Goal: Task Accomplishment & Management: Use online tool/utility

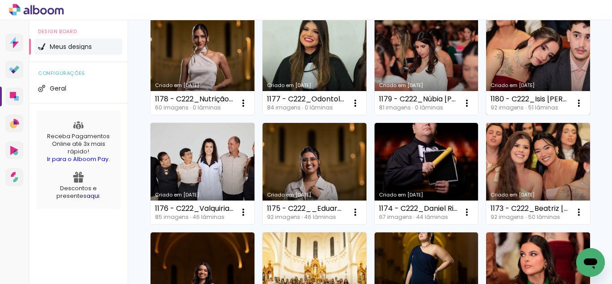
scroll to position [224, 0]
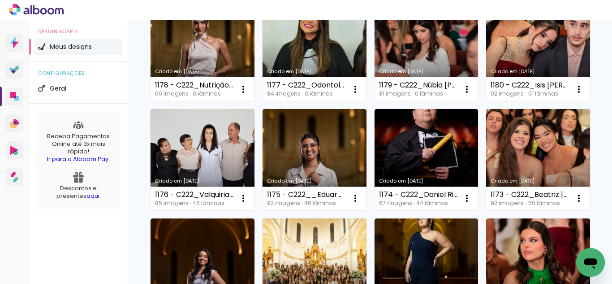
click at [375, 101] on link "Criado em [DATE]" at bounding box center [427, 50] width 104 height 101
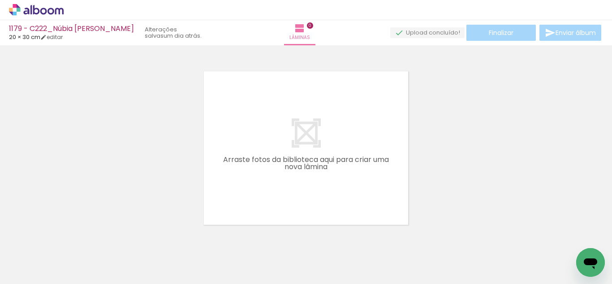
drag, startPoint x: 173, startPoint y: 133, endPoint x: 185, endPoint y: 150, distance: 20.5
click at [183, 146] on div at bounding box center [306, 136] width 612 height 176
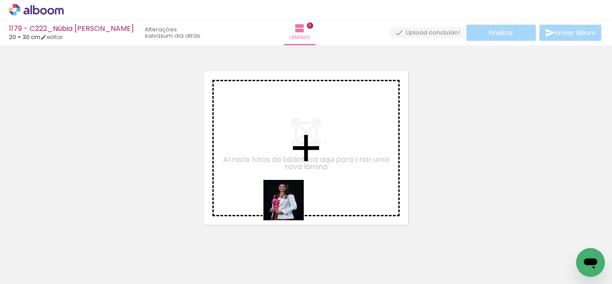
drag, startPoint x: 302, startPoint y: 253, endPoint x: 311, endPoint y: 249, distance: 9.7
click at [287, 196] on quentale-workspace at bounding box center [306, 142] width 612 height 284
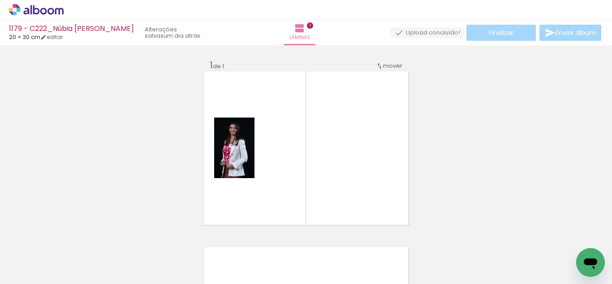
scroll to position [12, 0]
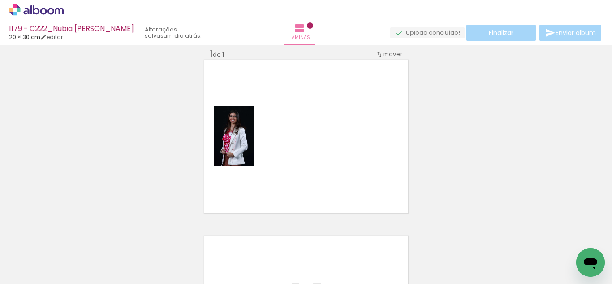
drag, startPoint x: 338, startPoint y: 266, endPoint x: 201, endPoint y: 199, distance: 152.9
click at [293, 181] on quentale-workspace at bounding box center [306, 142] width 612 height 284
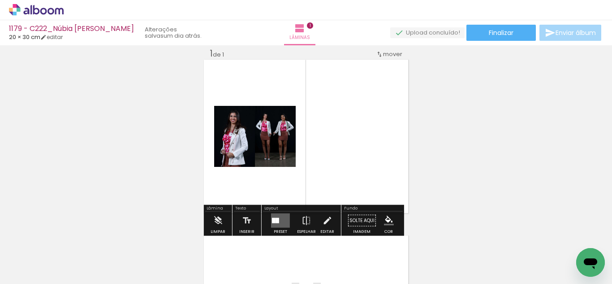
click at [47, 255] on iron-icon at bounding box center [45, 256] width 7 height 7
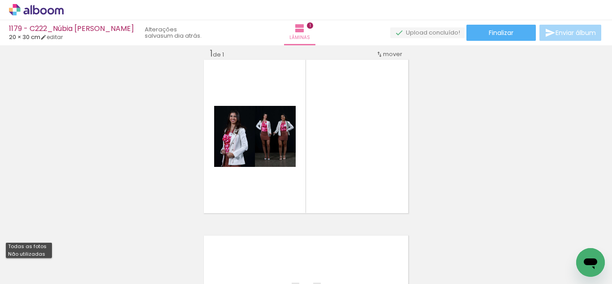
click at [0, 0] on slot "Não utilizadas" at bounding box center [0, 0] width 0 height 0
type input "Não utilizadas"
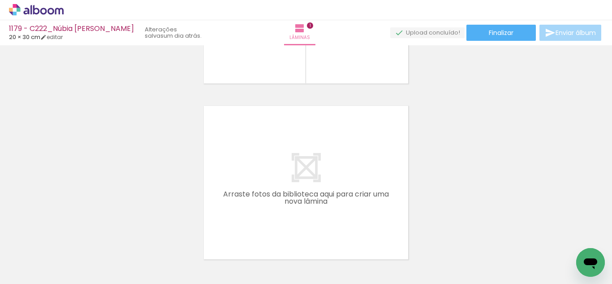
scroll to position [146, 0]
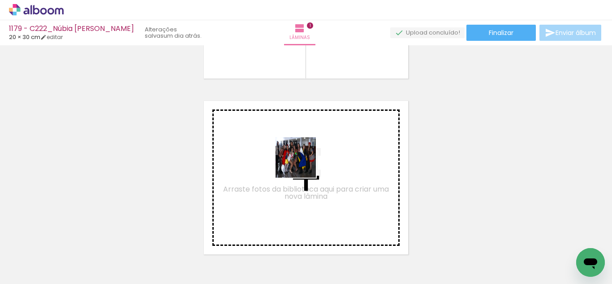
drag, startPoint x: 384, startPoint y: 266, endPoint x: 299, endPoint y: 160, distance: 136.4
click at [299, 160] on quentale-workspace at bounding box center [306, 142] width 612 height 284
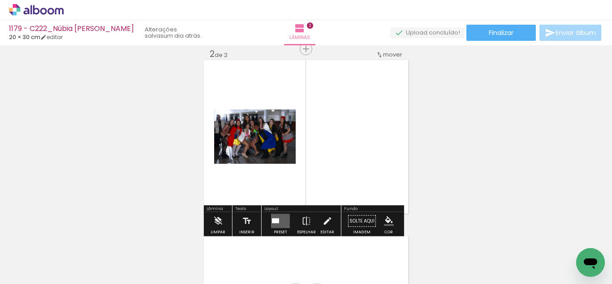
scroll to position [187, 0]
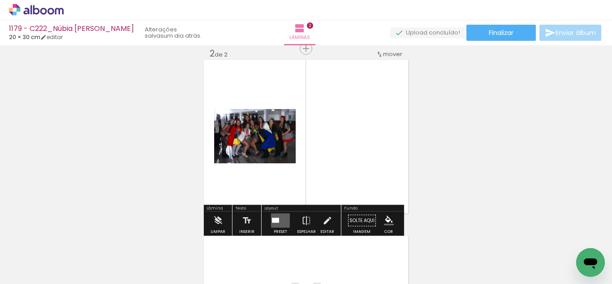
drag, startPoint x: 334, startPoint y: 250, endPoint x: 301, endPoint y: 249, distance: 33.6
click at [311, 188] on quentale-workspace at bounding box center [306, 142] width 612 height 284
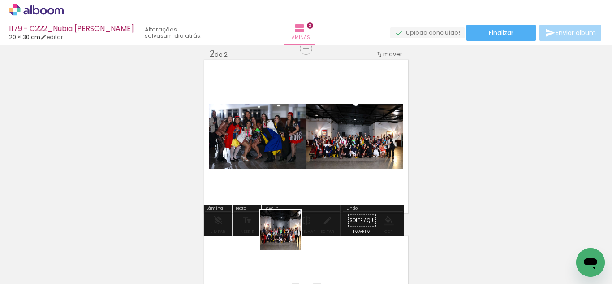
drag, startPoint x: 296, startPoint y: 255, endPoint x: 259, endPoint y: 216, distance: 53.3
click at [256, 187] on quentale-workspace at bounding box center [306, 142] width 612 height 284
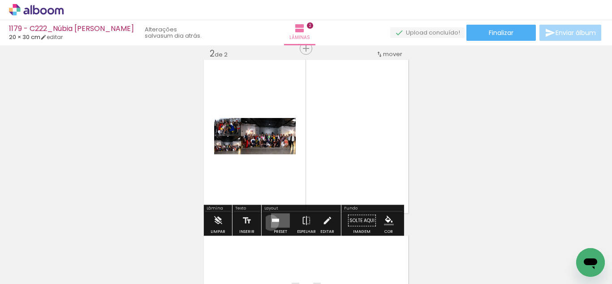
click at [271, 222] on quentale-layouter at bounding box center [280, 220] width 19 height 14
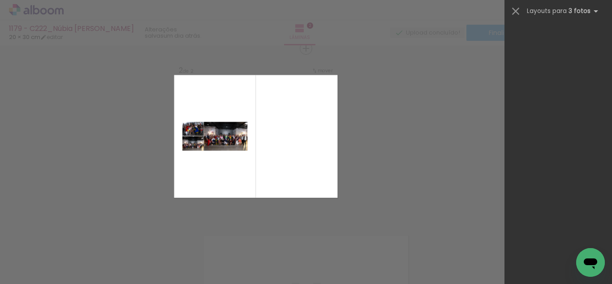
scroll to position [16537, 0]
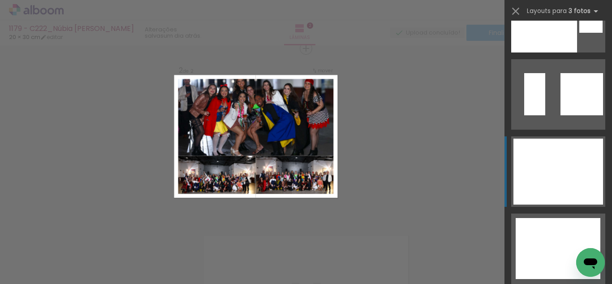
click at [540, 176] on div at bounding box center [558, 160] width 90 height 44
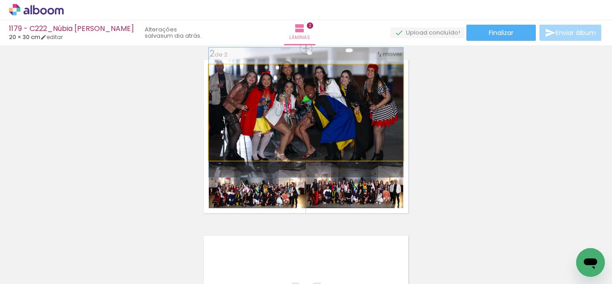
click at [323, 142] on quentale-photo at bounding box center [306, 113] width 194 height 96
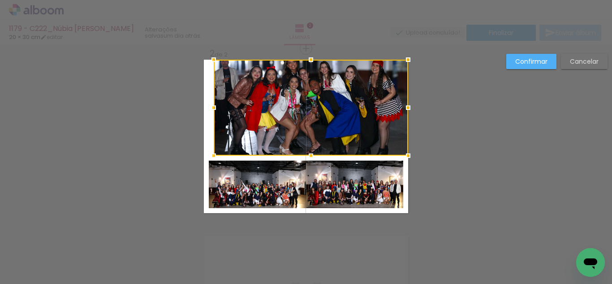
drag, startPoint x: 319, startPoint y: 121, endPoint x: 451, endPoint y: 211, distance: 159.8
click at [368, 124] on div at bounding box center [311, 108] width 194 height 96
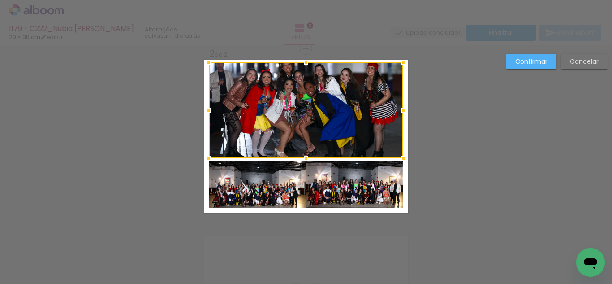
drag, startPoint x: 345, startPoint y: 118, endPoint x: 339, endPoint y: 116, distance: 5.8
click at [339, 116] on div at bounding box center [306, 110] width 194 height 96
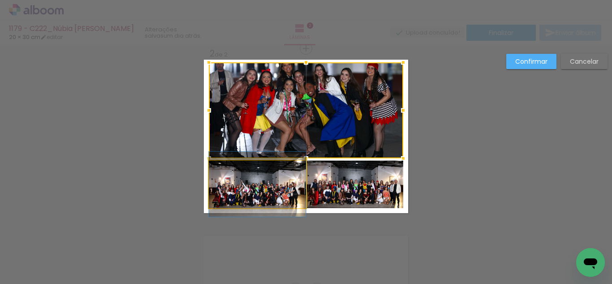
click at [266, 194] on quentale-photo at bounding box center [257, 183] width 97 height 47
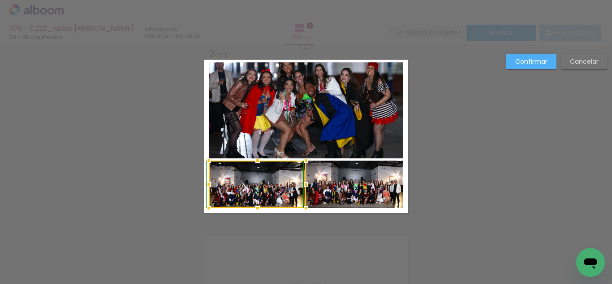
click at [255, 158] on div at bounding box center [258, 160] width 18 height 18
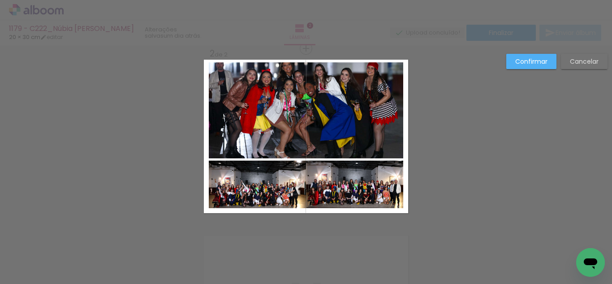
click at [325, 188] on quentale-photo at bounding box center [354, 183] width 97 height 47
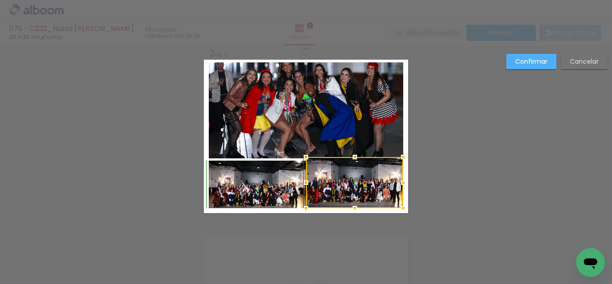
click at [349, 164] on div at bounding box center [355, 157] width 18 height 18
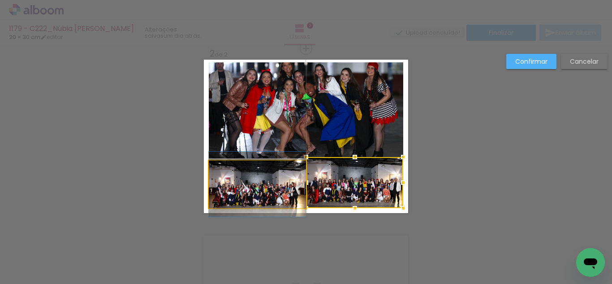
click at [266, 173] on quentale-photo at bounding box center [257, 183] width 97 height 47
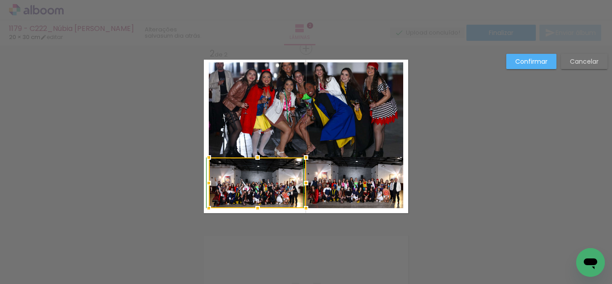
click at [256, 161] on div at bounding box center [258, 157] width 18 height 18
click at [323, 136] on quentale-photo at bounding box center [306, 110] width 194 height 96
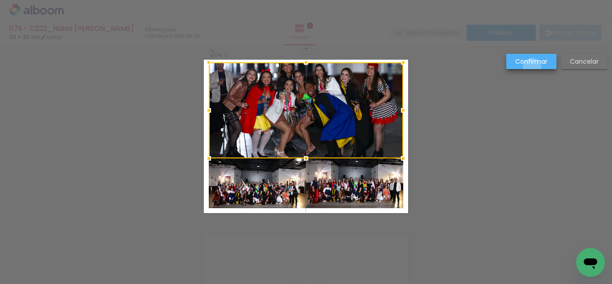
drag, startPoint x: 532, startPoint y: 68, endPoint x: 454, endPoint y: 70, distance: 78.4
click at [530, 69] on div "Confirmar Cancelar" at bounding box center [555, 65] width 106 height 22
click at [522, 69] on div "Confirmar Cancelar" at bounding box center [555, 65] width 106 height 22
click at [515, 66] on paper-button "Confirmar" at bounding box center [531, 61] width 50 height 15
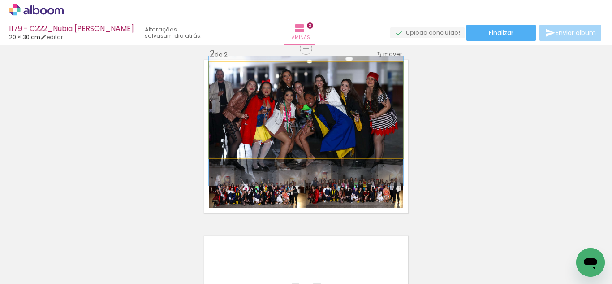
drag, startPoint x: 354, startPoint y: 108, endPoint x: 357, endPoint y: 119, distance: 11.1
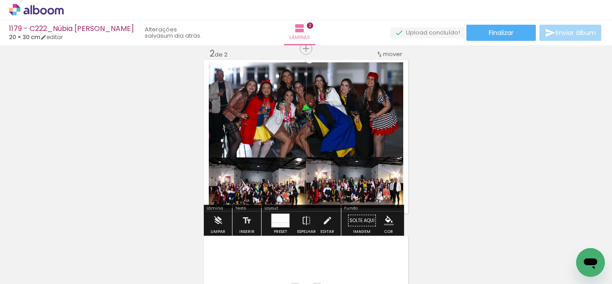
click at [421, 170] on div "Inserir lâmina 1 de 2 Inserir lâmina 2 de 2" at bounding box center [306, 124] width 612 height 527
click at [384, 216] on iron-icon "color picker" at bounding box center [389, 221] width 10 height 10
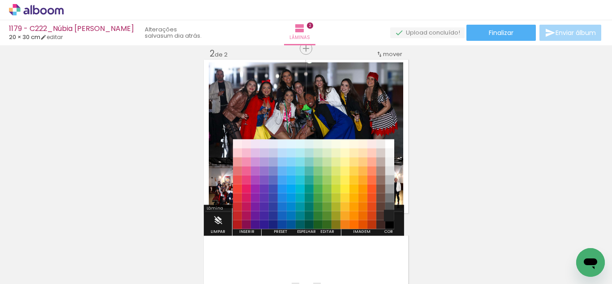
click at [388, 212] on paper-item "#212121" at bounding box center [389, 215] width 9 height 9
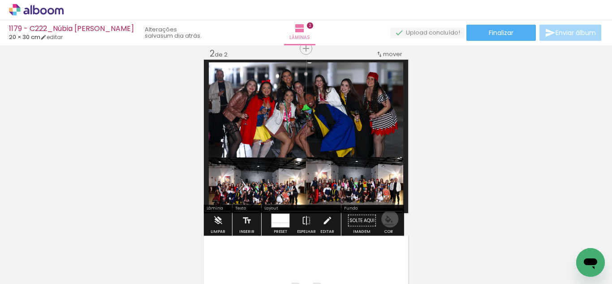
click at [387, 219] on iron-icon "color picker" at bounding box center [389, 221] width 10 height 10
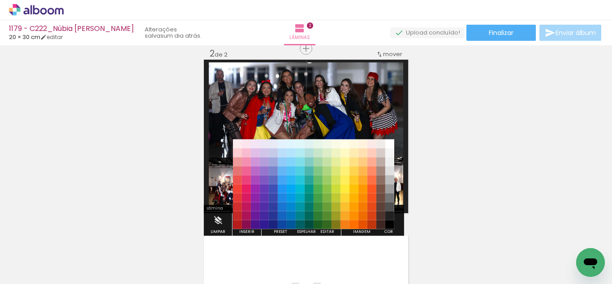
click at [388, 223] on paper-item "#000000" at bounding box center [389, 224] width 9 height 9
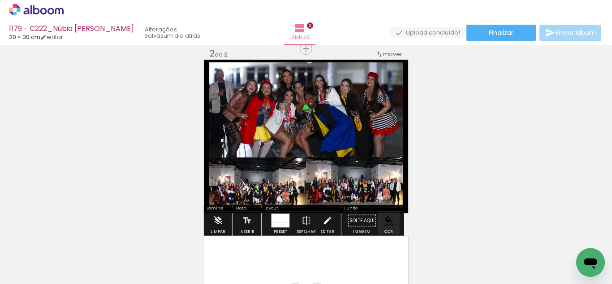
click at [408, 201] on div "Inserir lâmina 1 de 2 Inserir lâmina 2 de 2" at bounding box center [306, 124] width 612 height 527
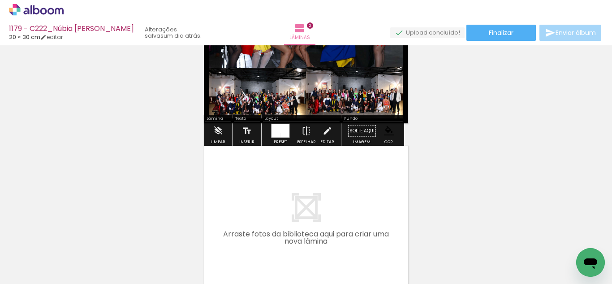
click at [349, 199] on quentale-layouter at bounding box center [306, 222] width 204 height 153
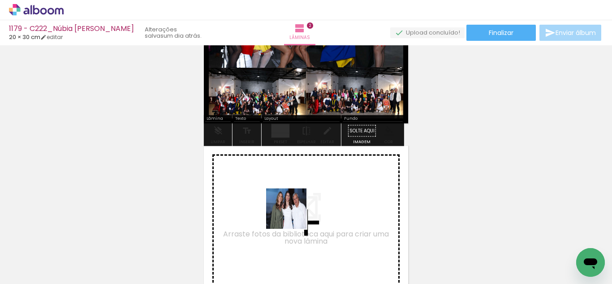
drag, startPoint x: 312, startPoint y: 251, endPoint x: 293, endPoint y: 215, distance: 41.5
click at [293, 215] on quentale-workspace at bounding box center [306, 142] width 612 height 284
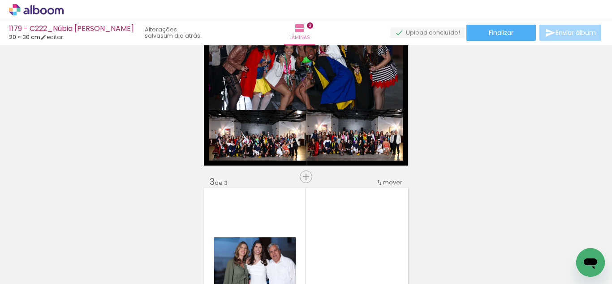
scroll to position [184, 0]
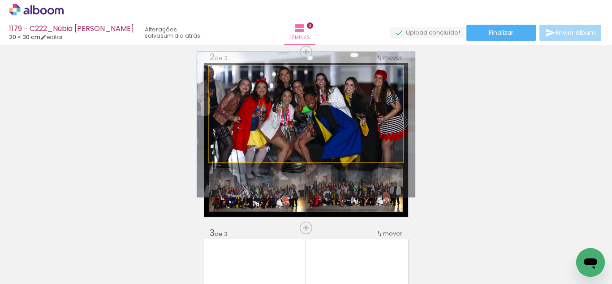
type paper-slider "112"
click at [230, 81] on div at bounding box center [233, 75] width 14 height 14
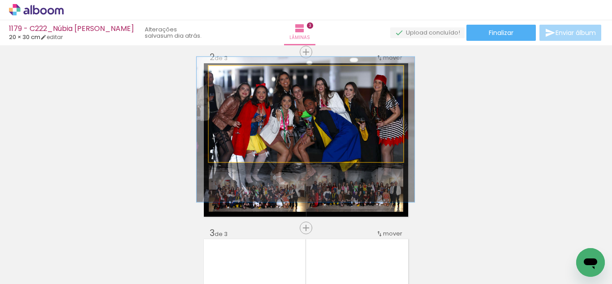
drag, startPoint x: 250, startPoint y: 115, endPoint x: 250, endPoint y: 120, distance: 4.9
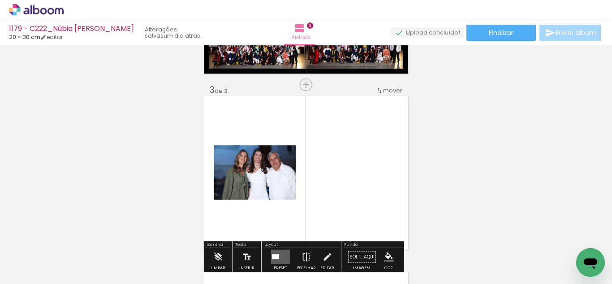
scroll to position [363, 0]
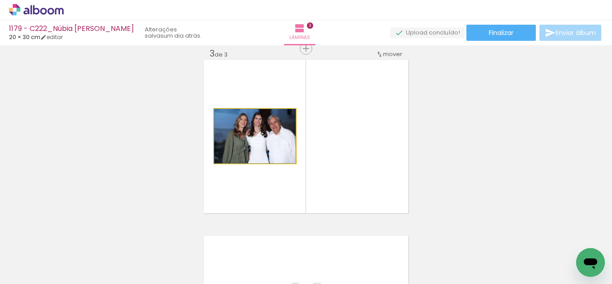
drag, startPoint x: 271, startPoint y: 148, endPoint x: 149, endPoint y: 141, distance: 122.1
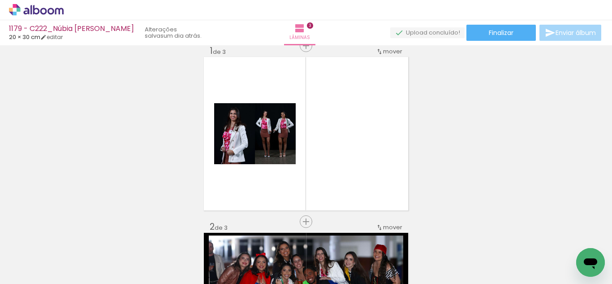
scroll to position [4, 0]
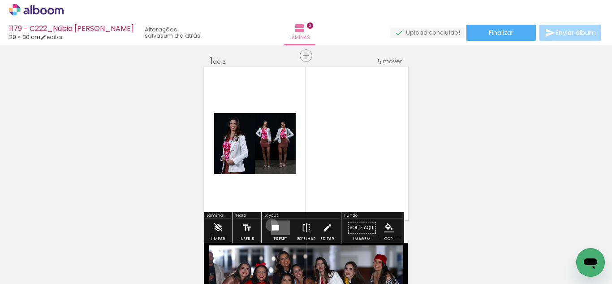
click at [272, 225] on div at bounding box center [274, 227] width 4 height 5
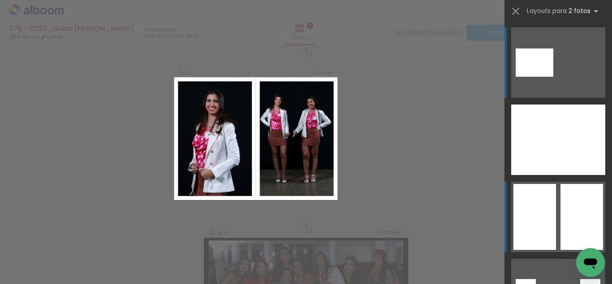
scroll to position [11, 0]
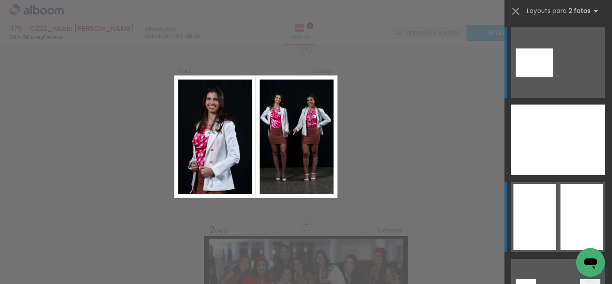
click at [536, 207] on div at bounding box center [534, 217] width 43 height 66
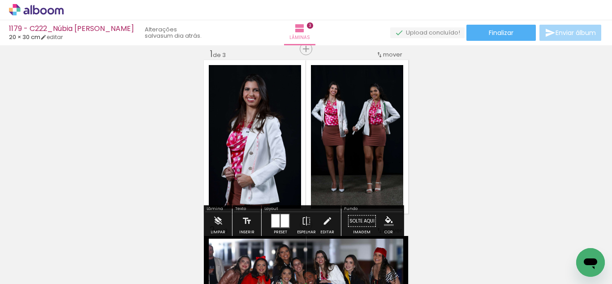
click at [385, 215] on paper-menu-button "#ffebee #ffcdd2 #ef9a9a #e57373 #ef5350 #f44336 #e53935 #d32f2f #c62828 #b71c1c…" at bounding box center [388, 220] width 17 height 17
click at [384, 218] on iron-icon "color picker" at bounding box center [389, 221] width 10 height 10
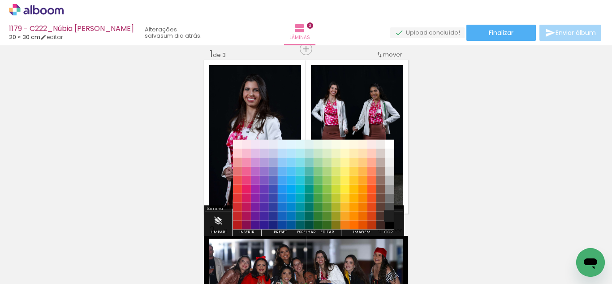
click at [388, 218] on paper-item "#212121" at bounding box center [389, 215] width 9 height 9
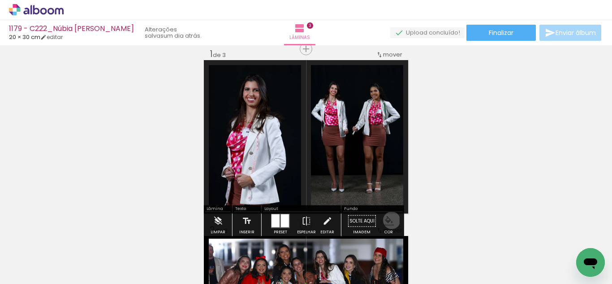
click at [388, 220] on iron-icon "color picker" at bounding box center [389, 221] width 10 height 10
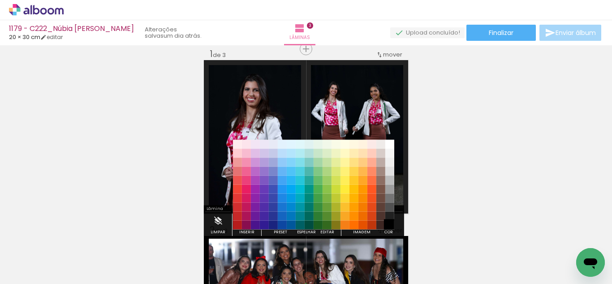
click at [389, 222] on paper-item "#000000" at bounding box center [389, 224] width 9 height 9
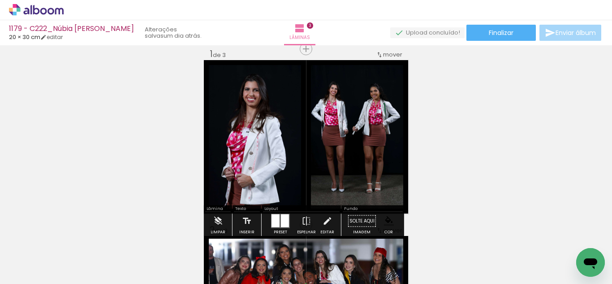
scroll to position [56, 0]
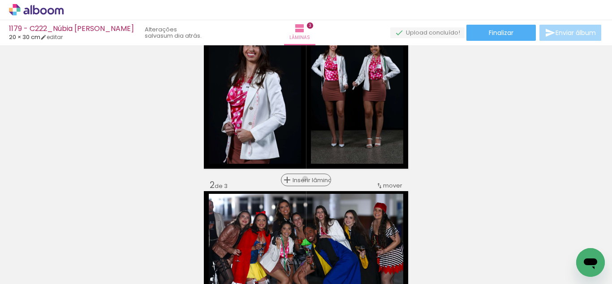
click at [302, 178] on span "Inserir lâmina" at bounding box center [310, 180] width 35 height 6
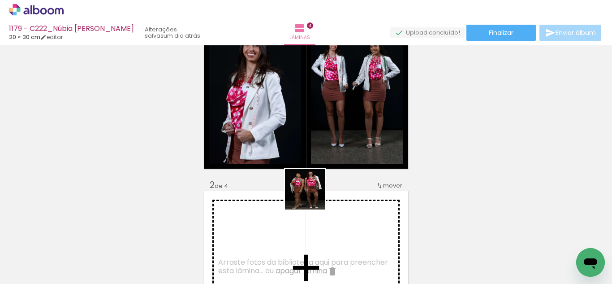
drag, startPoint x: 328, startPoint y: 238, endPoint x: 324, endPoint y: 233, distance: 6.8
click at [310, 193] on quentale-workspace at bounding box center [306, 142] width 612 height 284
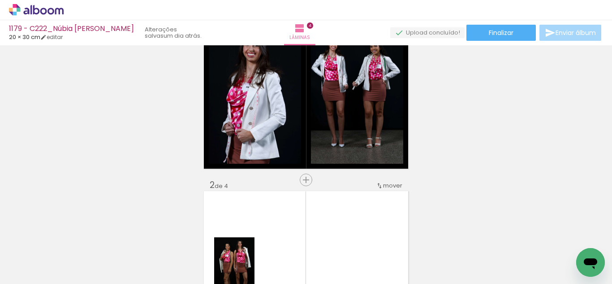
drag, startPoint x: 328, startPoint y: 249, endPoint x: 317, endPoint y: 216, distance: 34.3
click at [317, 216] on quentale-workspace at bounding box center [306, 142] width 612 height 284
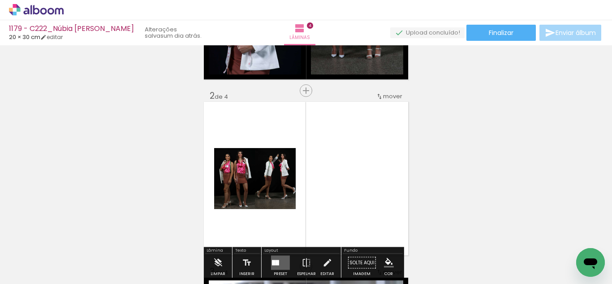
scroll to position [146, 0]
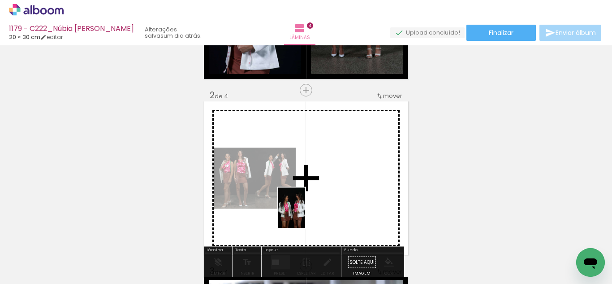
drag, startPoint x: 320, startPoint y: 254, endPoint x: 305, endPoint y: 214, distance: 42.5
click at [305, 214] on quentale-workspace at bounding box center [306, 142] width 612 height 284
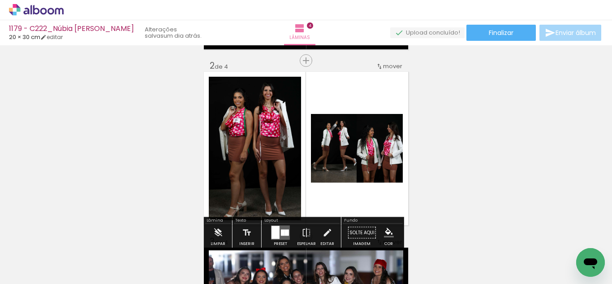
scroll to position [190, 0]
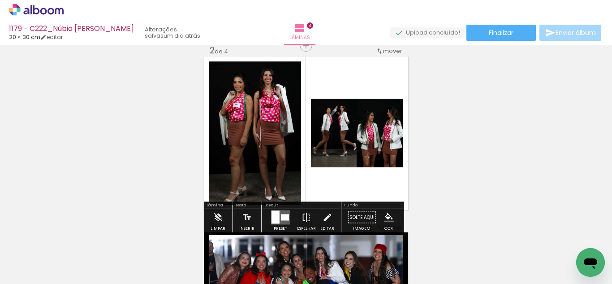
click at [285, 216] on div at bounding box center [287, 217] width 4 height 6
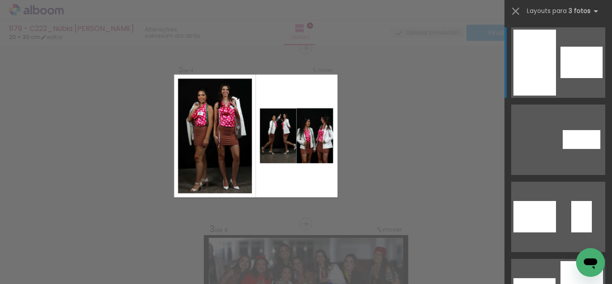
scroll to position [187, 0]
click at [521, 9] on iron-icon at bounding box center [515, 11] width 13 height 13
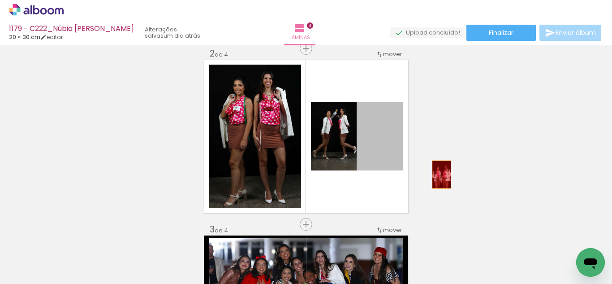
drag, startPoint x: 385, startPoint y: 165, endPoint x: 431, endPoint y: 174, distance: 46.9
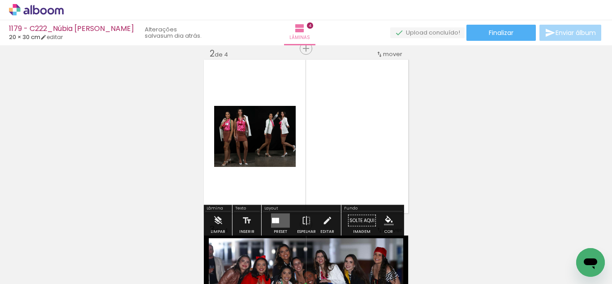
click at [283, 220] on quentale-layouter at bounding box center [280, 220] width 19 height 14
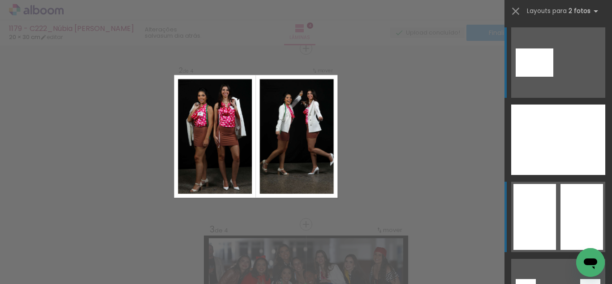
click at [524, 211] on div at bounding box center [534, 217] width 43 height 66
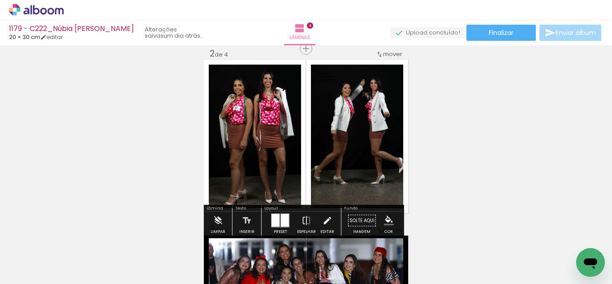
click at [380, 216] on paper-menu-button "#ffebee #ffcdd2 #ef9a9a #e57373 #ef5350 #f44336 #e53935 #d32f2f #c62828 #b71c1c…" at bounding box center [388, 220] width 17 height 17
click at [387, 217] on iron-icon "color picker" at bounding box center [389, 221] width 10 height 10
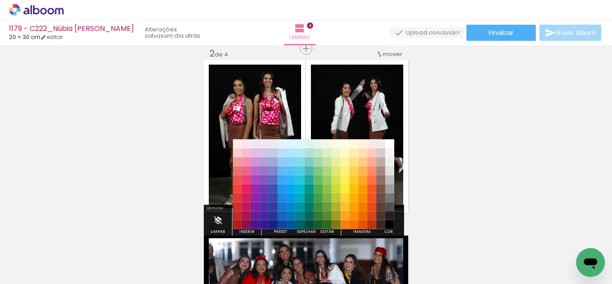
click at [388, 212] on paper-item "#212121" at bounding box center [389, 215] width 9 height 9
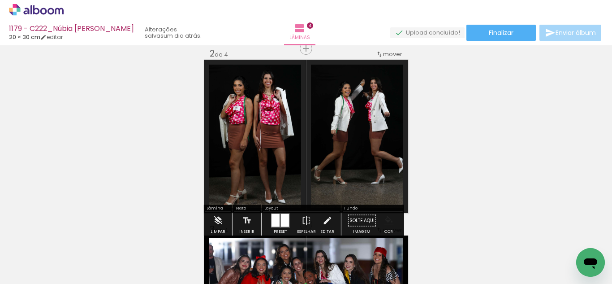
click at [386, 217] on iron-icon "color picker" at bounding box center [389, 221] width 10 height 10
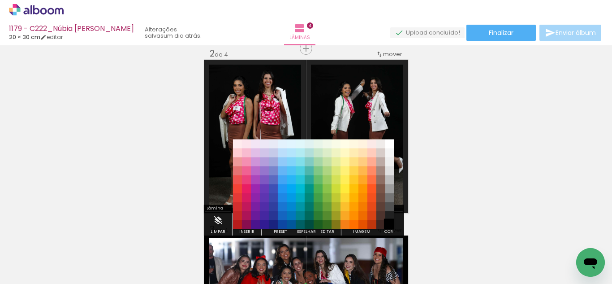
click at [388, 224] on paper-item "#000000" at bounding box center [389, 224] width 9 height 9
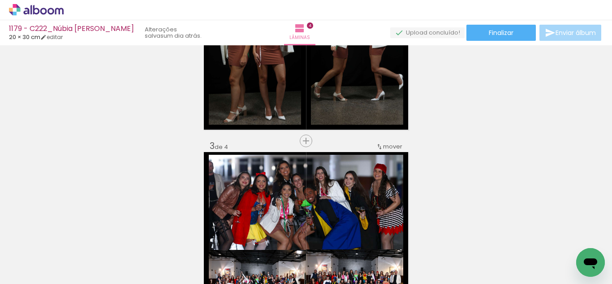
scroll to position [277, 0]
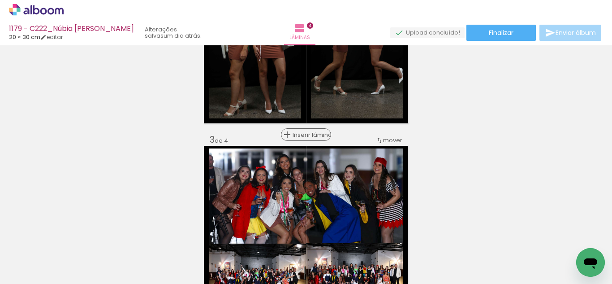
click at [301, 135] on span "Inserir lâmina" at bounding box center [310, 135] width 35 height 6
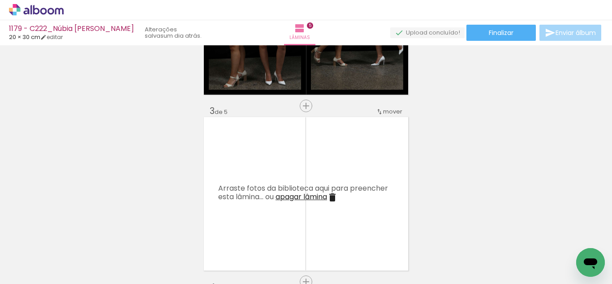
scroll to position [322, 0]
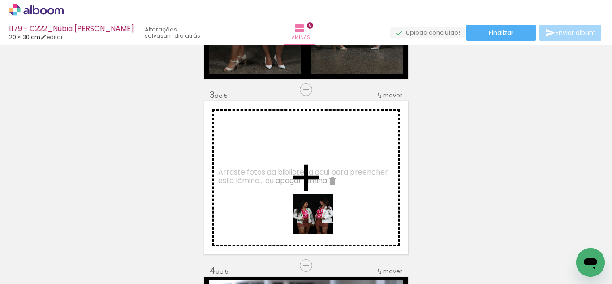
drag, startPoint x: 327, startPoint y: 235, endPoint x: 285, endPoint y: 178, distance: 70.4
click at [287, 180] on quentale-workspace at bounding box center [306, 142] width 612 height 284
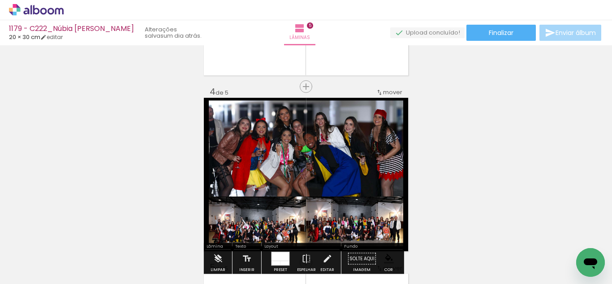
scroll to position [501, 0]
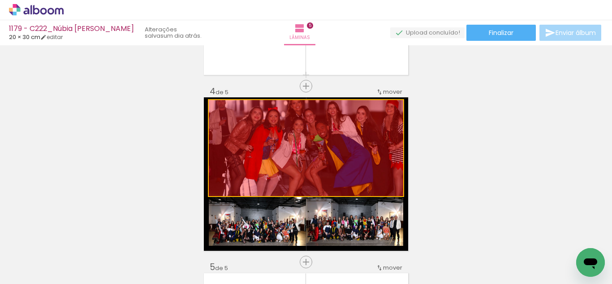
drag, startPoint x: 276, startPoint y: 179, endPoint x: 384, endPoint y: 162, distance: 108.4
click at [417, 165] on div "Inserir lâmina 1 de 5 Inserir lâmina 2 de 5 Inserir lâmina 3 de 5 Inserir lâmin…" at bounding box center [306, 74] width 612 height 1054
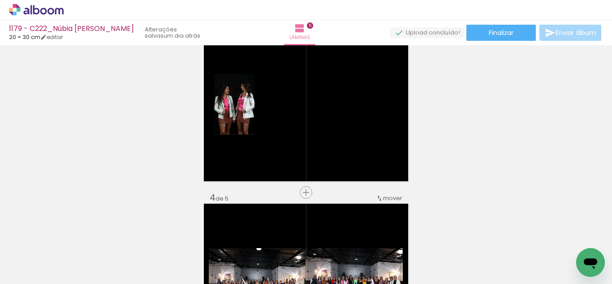
scroll to position [367, 0]
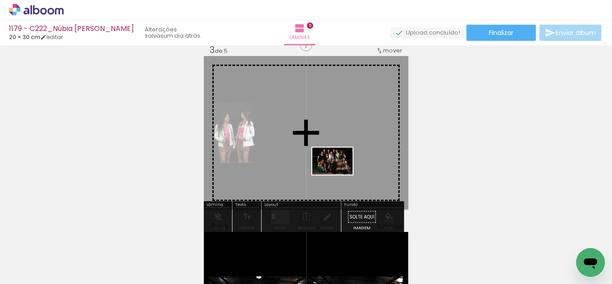
drag, startPoint x: 364, startPoint y: 256, endPoint x: 339, endPoint y: 174, distance: 85.6
click at [339, 174] on quentale-workspace at bounding box center [306, 142] width 612 height 284
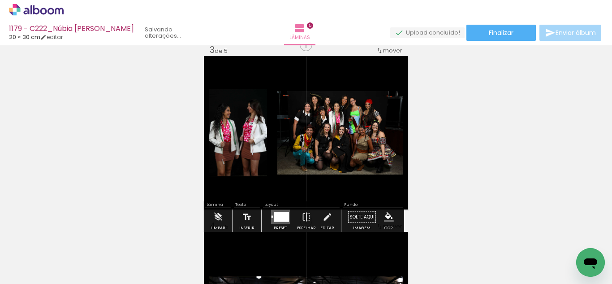
click at [319, 258] on div at bounding box center [317, 254] width 44 height 30
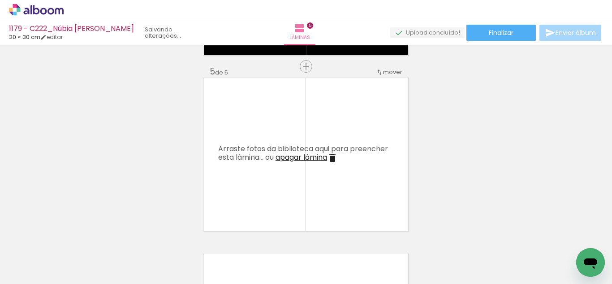
scroll to position [680, 0]
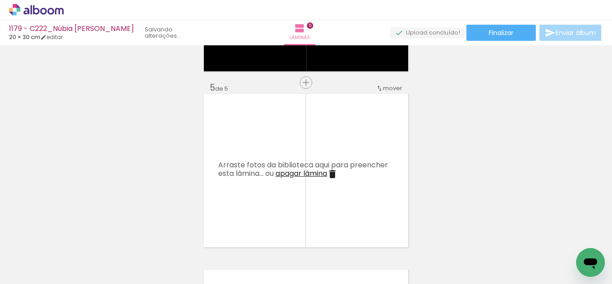
click at [303, 175] on span "apagar lâmina" at bounding box center [302, 173] width 52 height 10
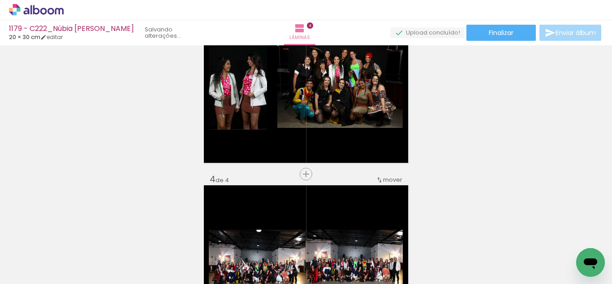
scroll to position [456, 0]
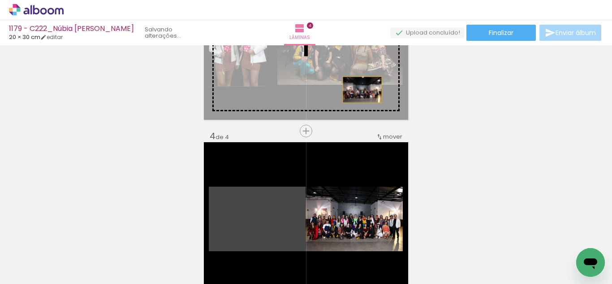
drag, startPoint x: 281, startPoint y: 211, endPoint x: 359, endPoint y: 90, distance: 143.9
click at [359, 90] on div "Inserir lâmina 1 de 4 Inserir lâmina 2 de 4 Inserir lâmina 3 de 4 Inserir lâmin…" at bounding box center [306, 31] width 612 height 879
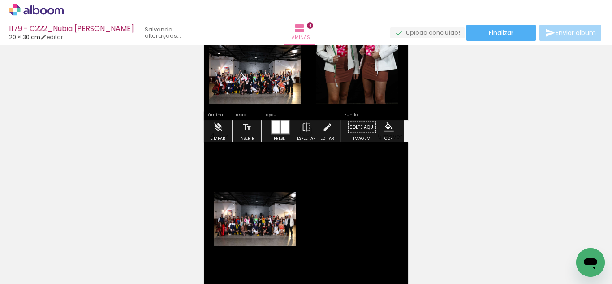
drag, startPoint x: 279, startPoint y: 131, endPoint x: 295, endPoint y: 135, distance: 17.1
click at [281, 131] on div at bounding box center [285, 127] width 9 height 13
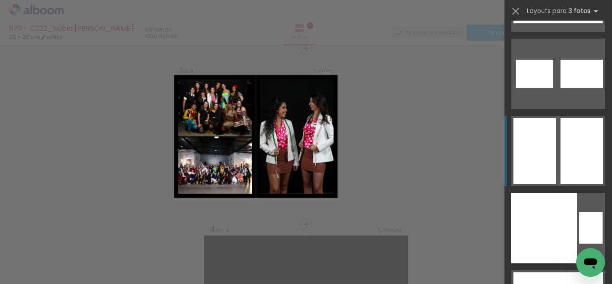
scroll to position [16403, 0]
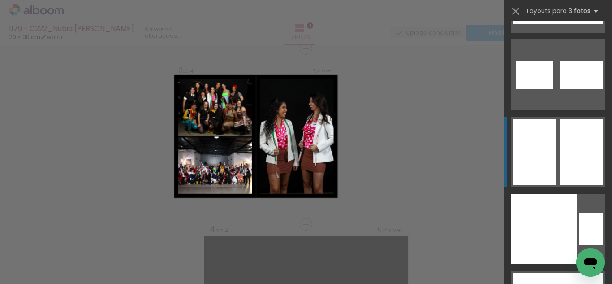
click at [579, 137] on div at bounding box center [582, 152] width 43 height 66
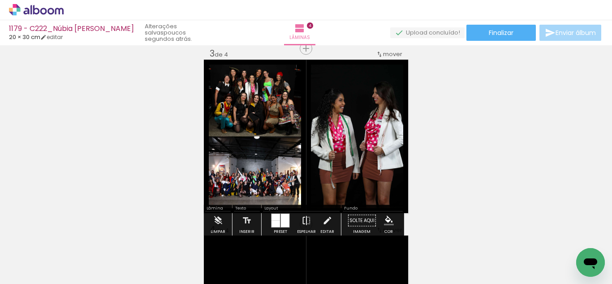
click at [302, 216] on iron-icon at bounding box center [307, 220] width 10 height 18
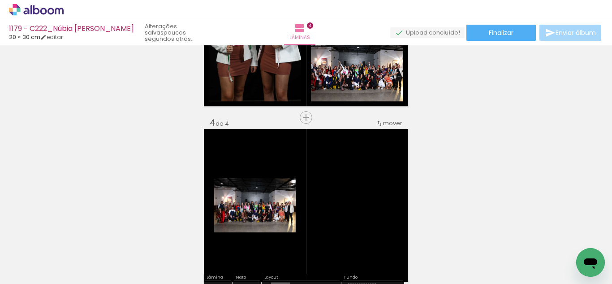
scroll to position [497, 0]
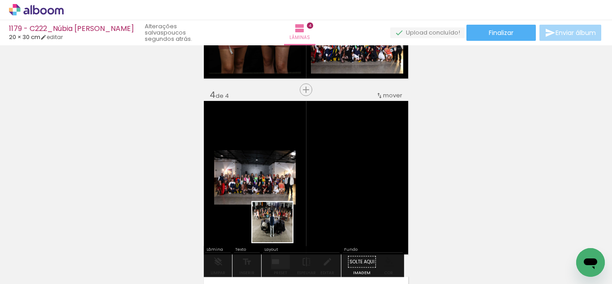
drag, startPoint x: 270, startPoint y: 259, endPoint x: 275, endPoint y: 211, distance: 48.6
click at [275, 211] on quentale-workspace at bounding box center [306, 142] width 612 height 284
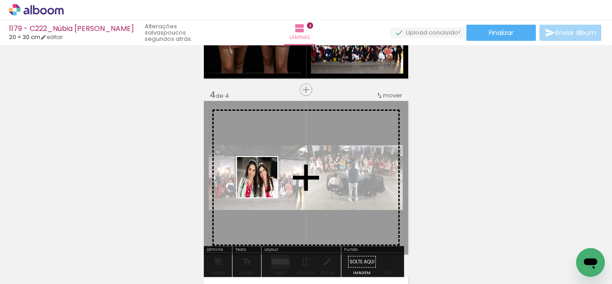
drag, startPoint x: 214, startPoint y: 249, endPoint x: 235, endPoint y: 97, distance: 153.8
click at [264, 183] on quentale-workspace at bounding box center [306, 142] width 612 height 284
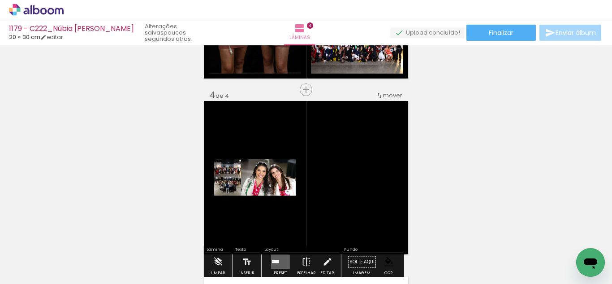
scroll to position [632, 0]
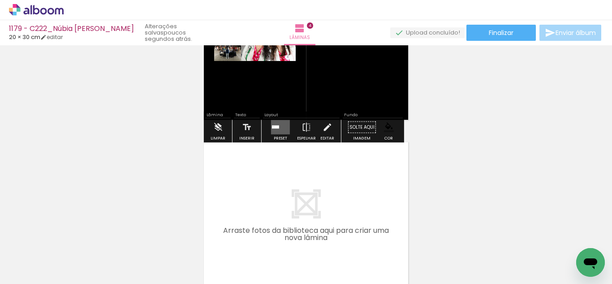
click at [279, 126] on quentale-layouter at bounding box center [280, 127] width 19 height 14
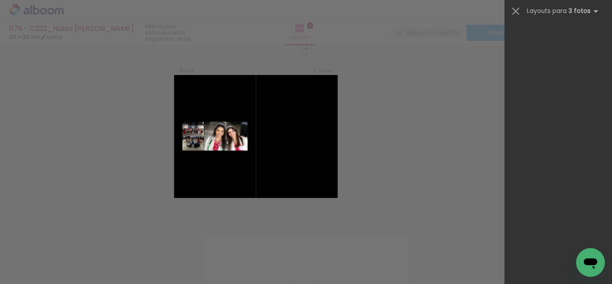
scroll to position [16537, 0]
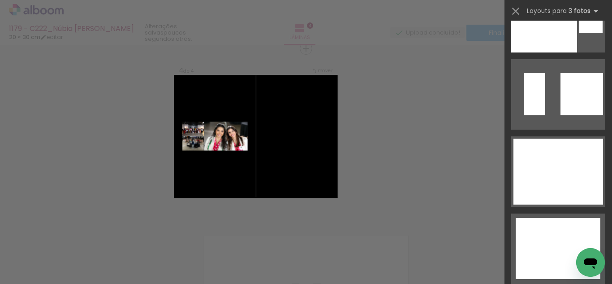
drag, startPoint x: 608, startPoint y: 34, endPoint x: 10, endPoint y: 6, distance: 598.8
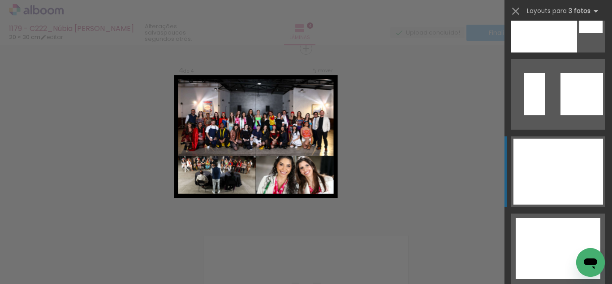
click at [549, 177] on div at bounding box center [558, 160] width 90 height 44
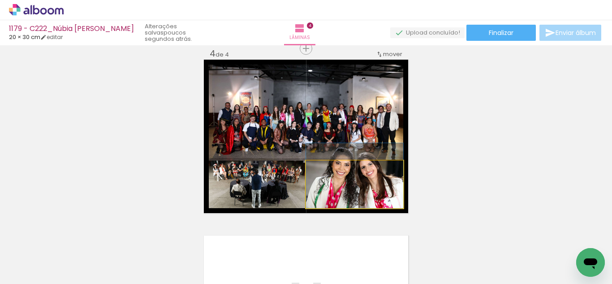
drag, startPoint x: 385, startPoint y: 193, endPoint x: 315, endPoint y: 127, distance: 96.0
click at [0, 0] on slot at bounding box center [0, 0] width 0 height 0
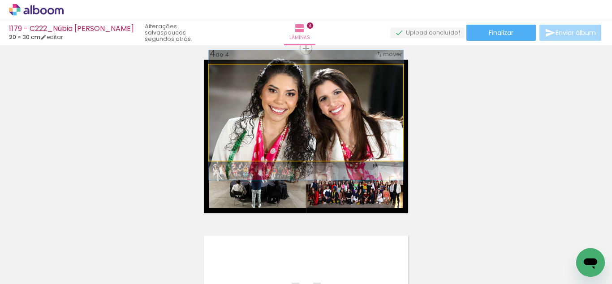
click at [299, 126] on quentale-photo at bounding box center [306, 113] width 194 height 96
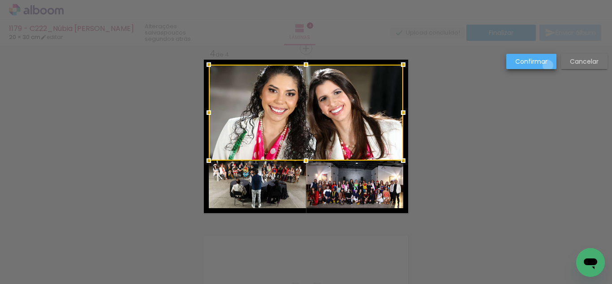
click at [548, 65] on paper-button "Confirmar" at bounding box center [531, 61] width 50 height 15
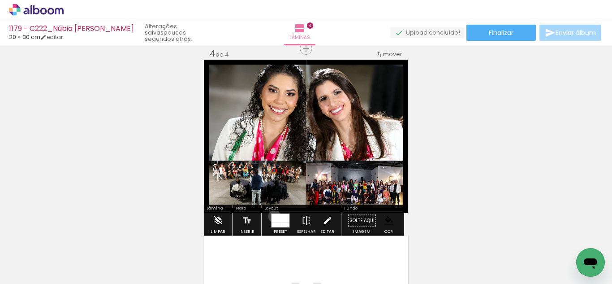
click at [272, 216] on div at bounding box center [281, 218] width 18 height 9
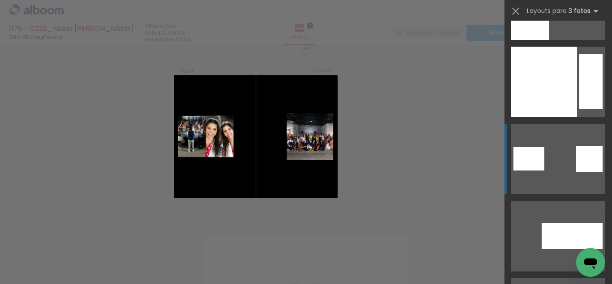
scroll to position [14073, 0]
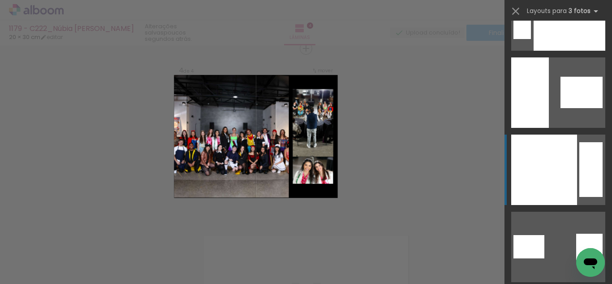
click at [552, 145] on div at bounding box center [544, 169] width 66 height 70
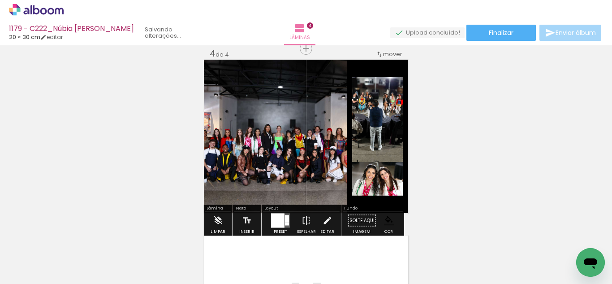
click at [394, 188] on quentale-photo at bounding box center [377, 179] width 51 height 34
click at [384, 183] on div "Largura Cor" at bounding box center [381, 184] width 16 height 13
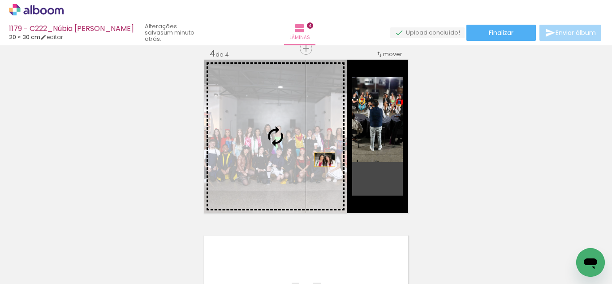
drag, startPoint x: 389, startPoint y: 185, endPoint x: 315, endPoint y: 155, distance: 79.5
click at [0, 0] on slot at bounding box center [0, 0] width 0 height 0
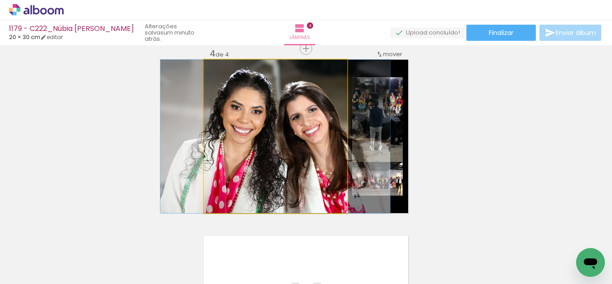
click at [276, 156] on quentale-photo at bounding box center [275, 136] width 143 height 153
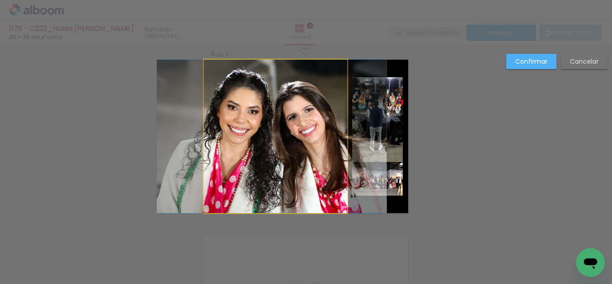
click at [306, 149] on quentale-photo at bounding box center [275, 136] width 143 height 153
click at [306, 149] on div at bounding box center [306, 113] width 194 height 96
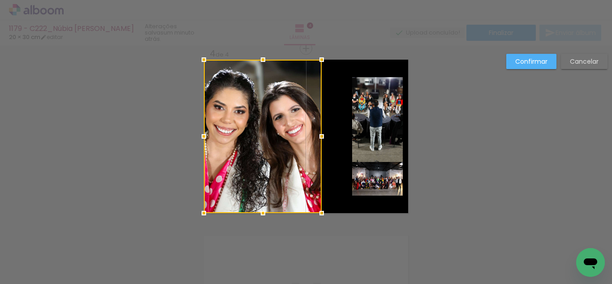
drag, startPoint x: 340, startPoint y: 140, endPoint x: 314, endPoint y: 147, distance: 26.5
click at [314, 147] on div at bounding box center [263, 136] width 118 height 153
drag, startPoint x: 575, startPoint y: 64, endPoint x: 400, endPoint y: 135, distance: 189.1
click at [0, 0] on slot "Cancelar" at bounding box center [0, 0] width 0 height 0
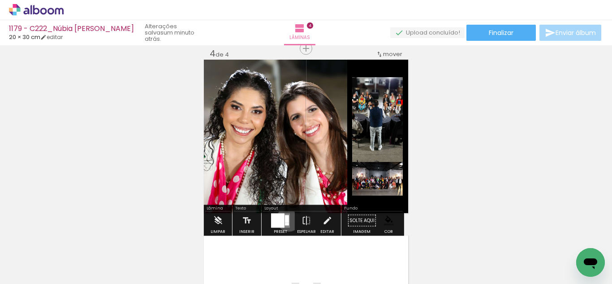
click at [287, 219] on div at bounding box center [287, 219] width 4 height 8
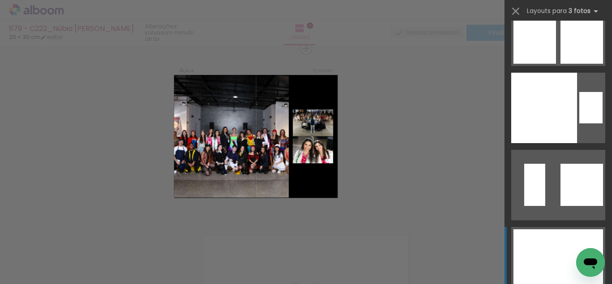
scroll to position [16537, 0]
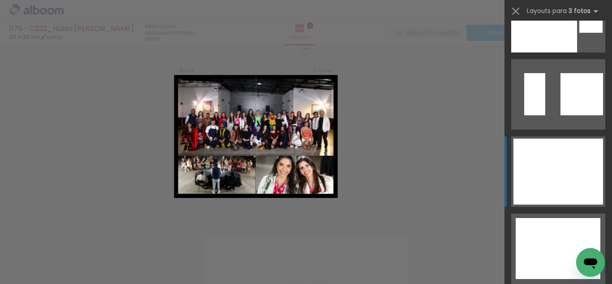
click at [543, 172] on div at bounding box center [558, 160] width 90 height 44
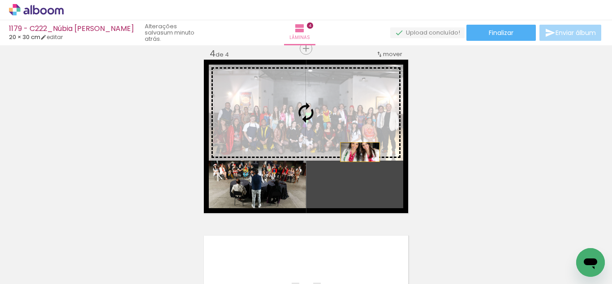
drag, startPoint x: 377, startPoint y: 185, endPoint x: 353, endPoint y: 142, distance: 49.4
click at [0, 0] on slot at bounding box center [0, 0] width 0 height 0
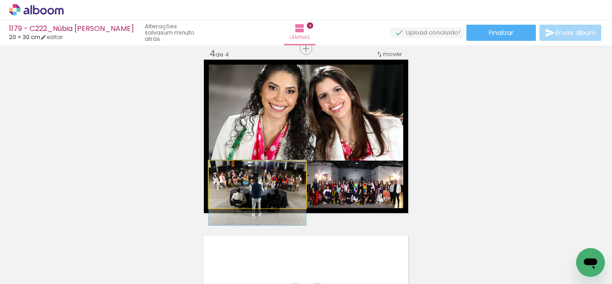
drag, startPoint x: 263, startPoint y: 177, endPoint x: 263, endPoint y: 185, distance: 8.5
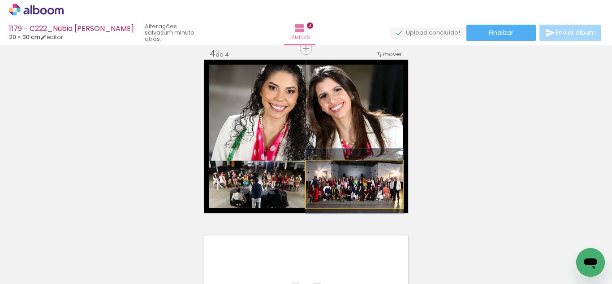
drag, startPoint x: 348, startPoint y: 190, endPoint x: 335, endPoint y: 168, distance: 25.9
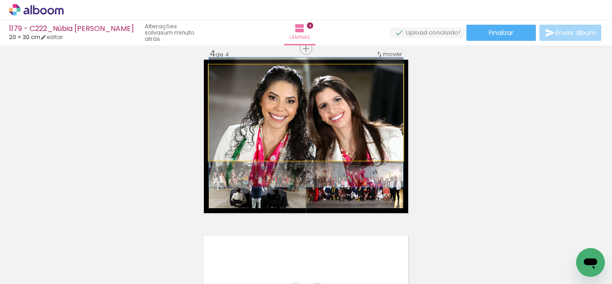
drag, startPoint x: 318, startPoint y: 125, endPoint x: 319, endPoint y: 135, distance: 9.9
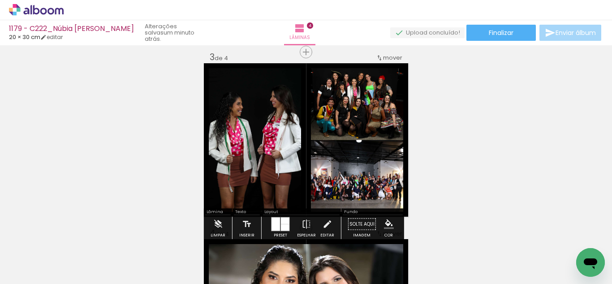
scroll to position [404, 0]
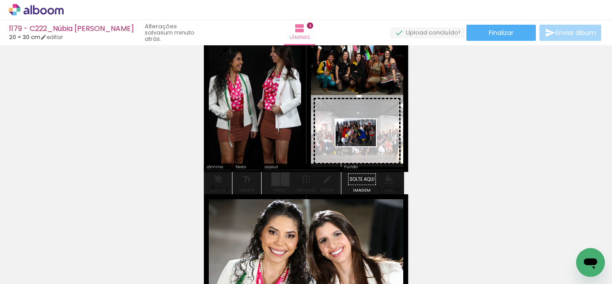
drag, startPoint x: 408, startPoint y: 258, endPoint x: 362, endPoint y: 146, distance: 121.0
click at [362, 146] on quentale-workspace at bounding box center [306, 142] width 612 height 284
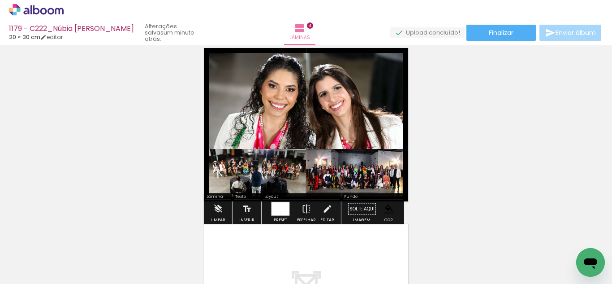
scroll to position [583, 0]
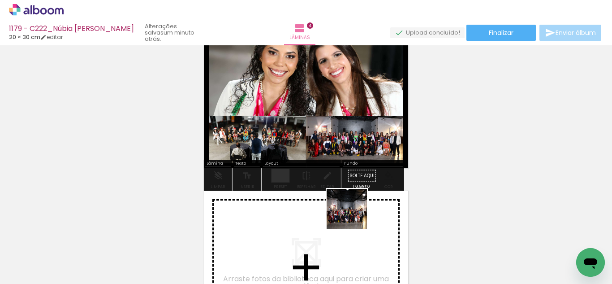
drag, startPoint x: 389, startPoint y: 259, endPoint x: 349, endPoint y: 210, distance: 63.0
click at [349, 210] on quentale-workspace at bounding box center [306, 142] width 612 height 284
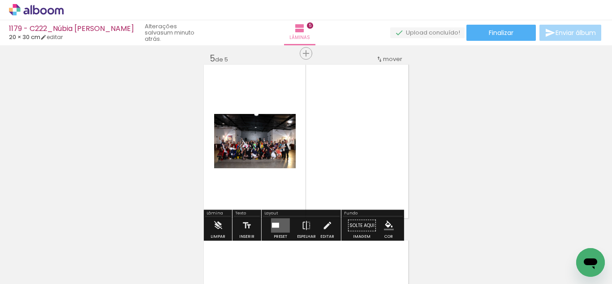
scroll to position [715, 0]
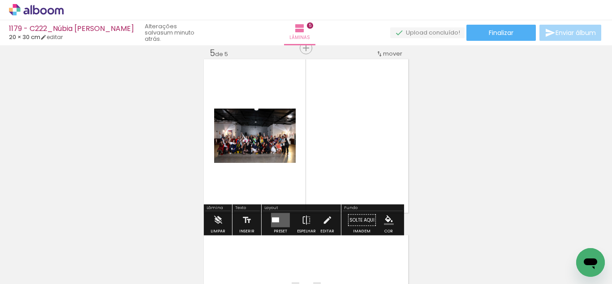
click at [278, 216] on quentale-layouter at bounding box center [280, 220] width 19 height 14
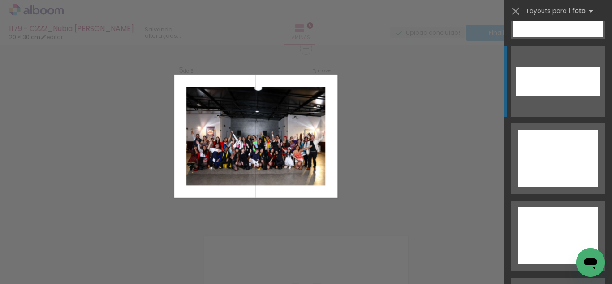
scroll to position [4149, 0]
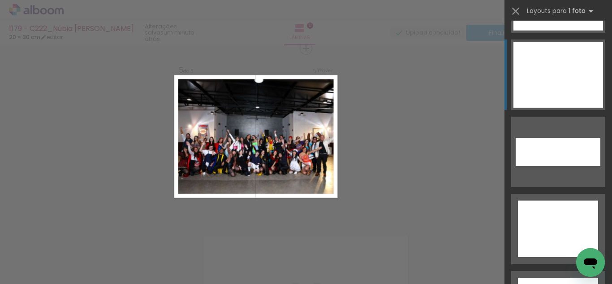
drag, startPoint x: 557, startPoint y: 88, endPoint x: 548, endPoint y: 104, distance: 18.5
click at [557, 94] on div at bounding box center [558, 75] width 90 height 66
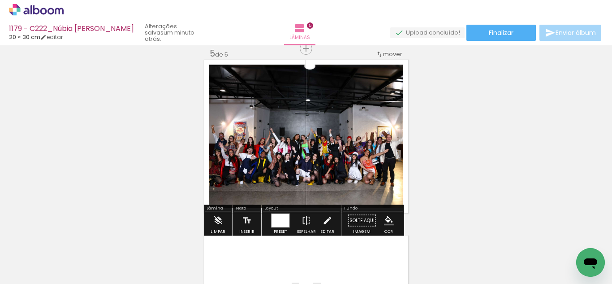
click at [391, 220] on paper-menu-button "#ffebee #ffcdd2 #ef9a9a #e57373 #ef5350 #f44336 #e53935 #d32f2f #c62828 #b71c1c…" at bounding box center [388, 220] width 17 height 17
click at [386, 216] on iron-icon "color picker" at bounding box center [389, 221] width 10 height 10
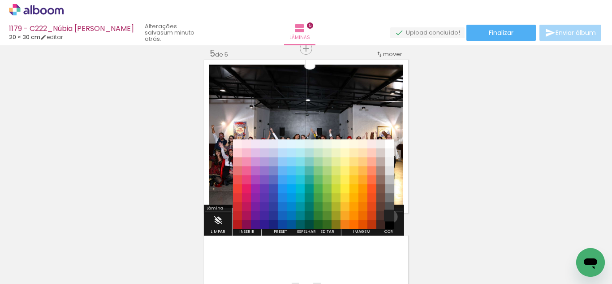
click at [388, 216] on paper-item "#212121" at bounding box center [389, 215] width 9 height 9
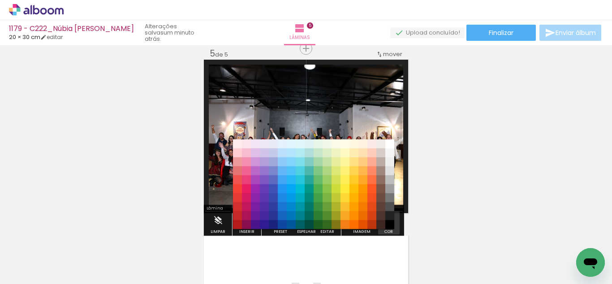
drag, startPoint x: 388, startPoint y: 216, endPoint x: 390, endPoint y: 221, distance: 4.7
click at [389, 219] on iron-icon "color picker" at bounding box center [389, 221] width 10 height 10
click at [388, 222] on paper-item "#000000" at bounding box center [389, 224] width 9 height 9
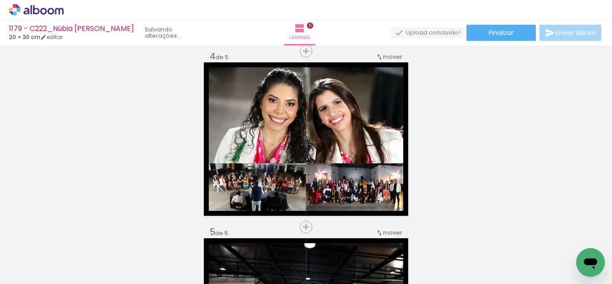
scroll to position [535, 0]
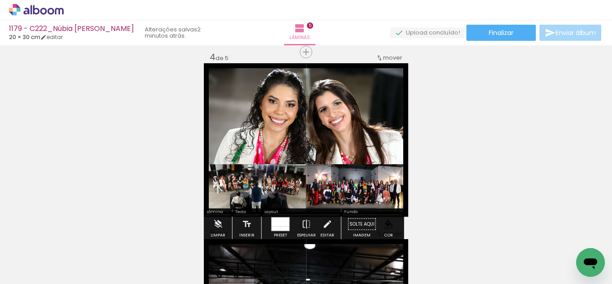
click at [310, 156] on quentale-photo at bounding box center [306, 116] width 194 height 96
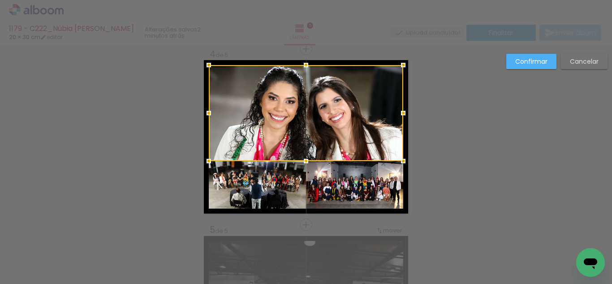
scroll to position [539, 0]
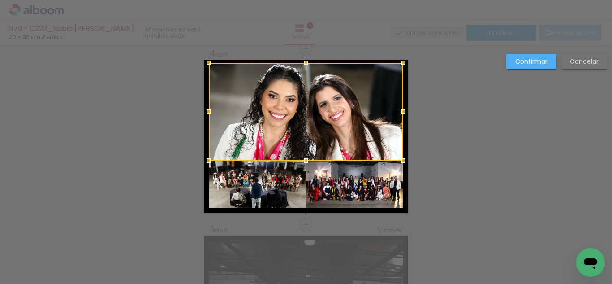
click at [301, 63] on div at bounding box center [306, 63] width 18 height 18
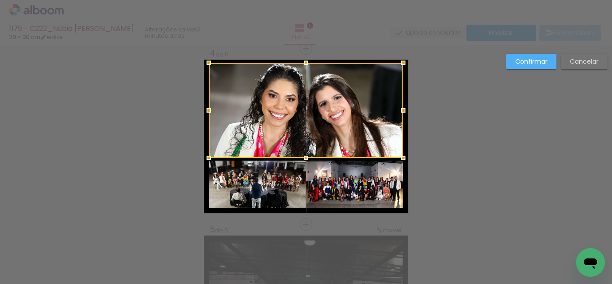
drag, startPoint x: 306, startPoint y: 162, endPoint x: 291, endPoint y: 172, distance: 17.9
click at [306, 159] on div at bounding box center [306, 158] width 18 height 18
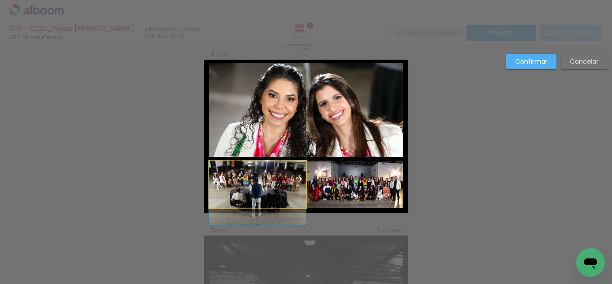
click at [276, 181] on quentale-photo at bounding box center [257, 183] width 97 height 47
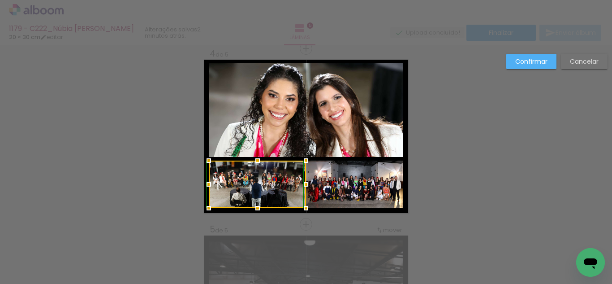
click at [256, 155] on div at bounding box center [258, 160] width 18 height 18
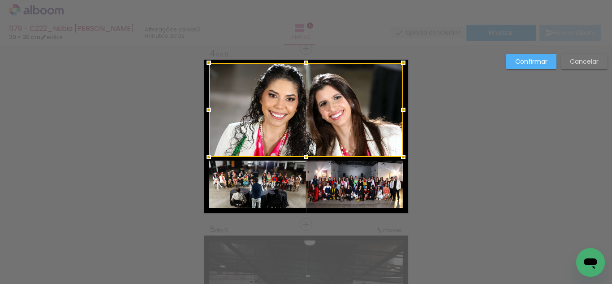
click at [251, 165] on quentale-photo at bounding box center [257, 183] width 97 height 47
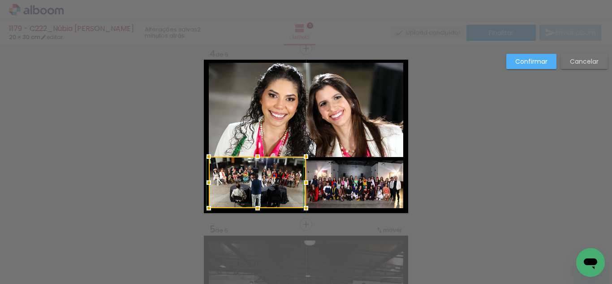
click at [254, 159] on div at bounding box center [258, 156] width 18 height 18
click at [335, 180] on quentale-photo at bounding box center [354, 183] width 97 height 47
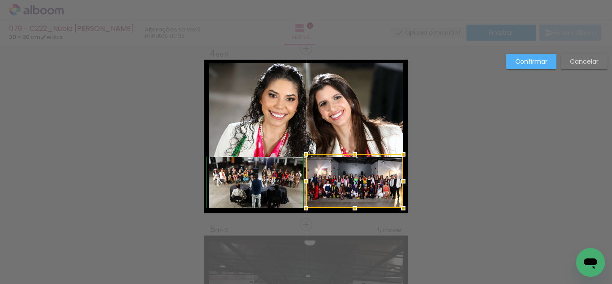
drag, startPoint x: 352, startPoint y: 162, endPoint x: 352, endPoint y: 157, distance: 4.9
click at [352, 157] on div at bounding box center [355, 154] width 18 height 18
click at [0, 0] on slot "Confirmar" at bounding box center [0, 0] width 0 height 0
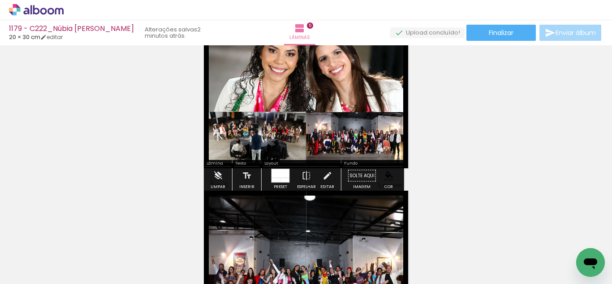
click at [273, 142] on quentale-photo at bounding box center [257, 138] width 97 height 52
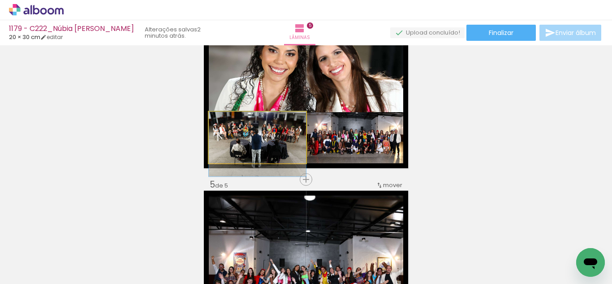
click at [273, 142] on quentale-photo at bounding box center [257, 138] width 97 height 52
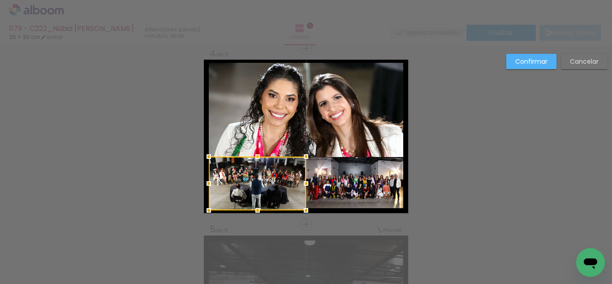
click at [257, 207] on div at bounding box center [258, 210] width 18 height 18
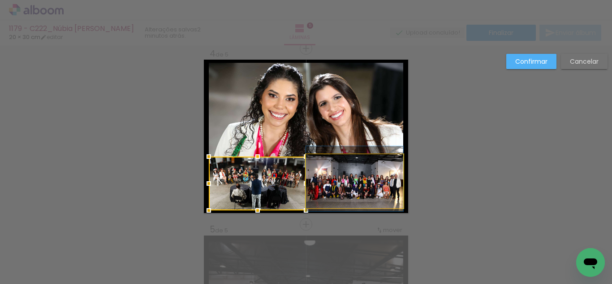
click at [328, 208] on quentale-photo at bounding box center [354, 181] width 97 height 54
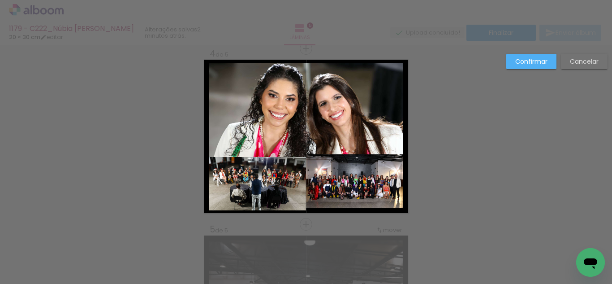
click at [345, 207] on quentale-photo at bounding box center [354, 181] width 97 height 54
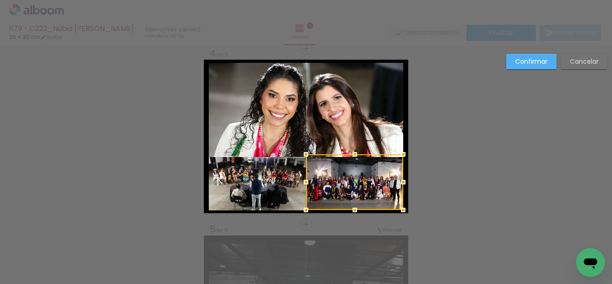
click at [350, 211] on div at bounding box center [355, 210] width 18 height 18
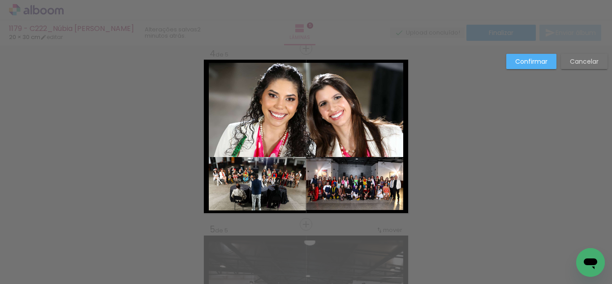
click at [0, 0] on slot "Confirmar" at bounding box center [0, 0] width 0 height 0
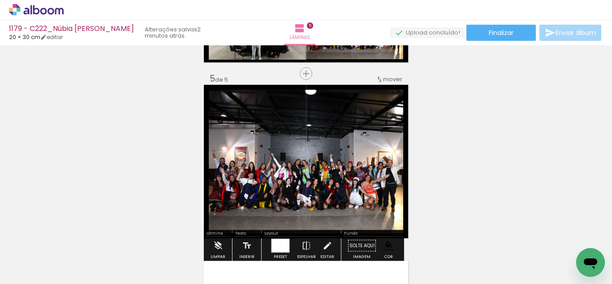
scroll to position [673, 0]
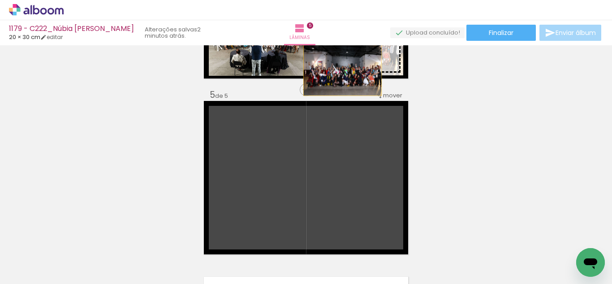
drag, startPoint x: 320, startPoint y: 192, endPoint x: 339, endPoint y: 67, distance: 126.9
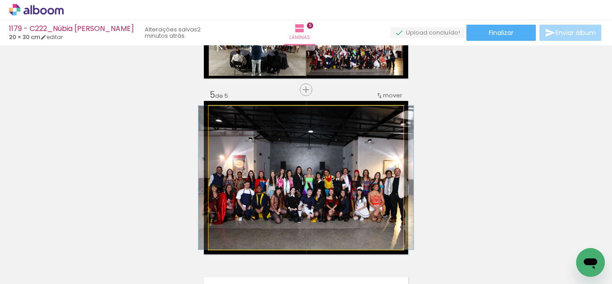
click at [328, 181] on quentale-photo at bounding box center [306, 177] width 194 height 143
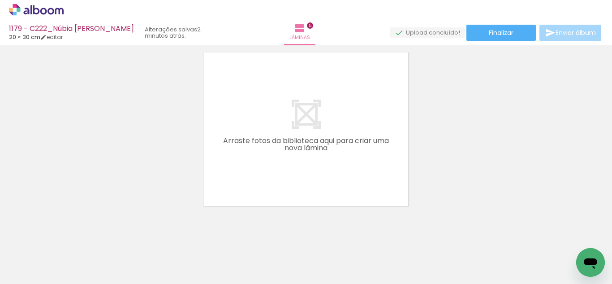
scroll to position [0, 0]
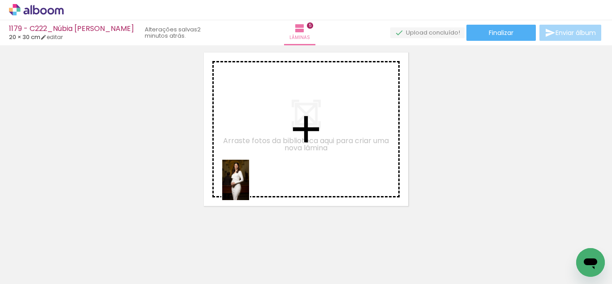
drag, startPoint x: 154, startPoint y: 260, endPoint x: 178, endPoint y: 230, distance: 38.9
click at [254, 180] on quentale-workspace at bounding box center [306, 142] width 612 height 284
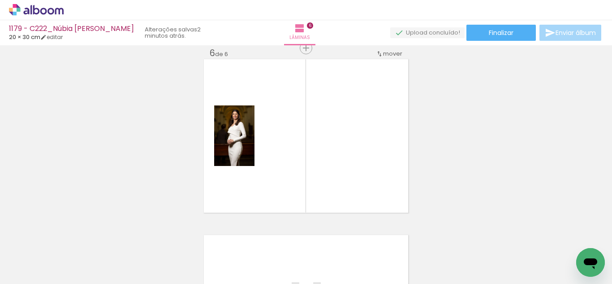
scroll to position [890, 0]
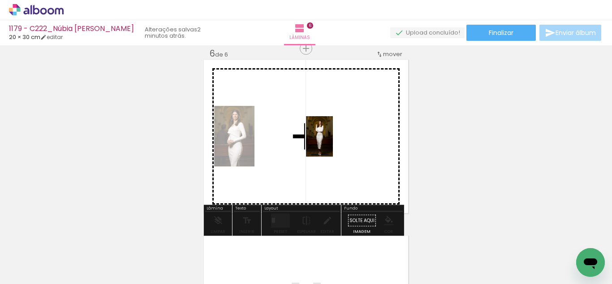
drag, startPoint x: 252, startPoint y: 213, endPoint x: 288, endPoint y: 207, distance: 36.4
click at [330, 143] on quentale-workspace at bounding box center [306, 142] width 612 height 284
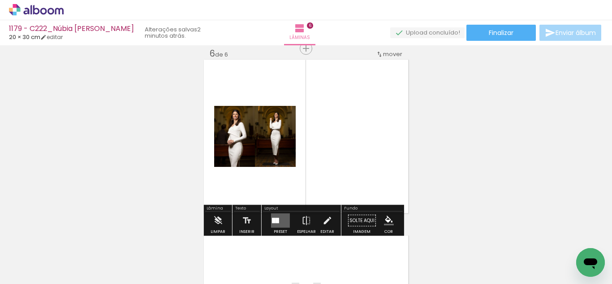
click at [272, 224] on quentale-layouter at bounding box center [280, 220] width 19 height 14
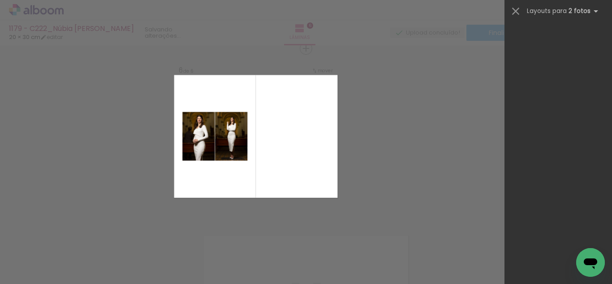
scroll to position [0, 0]
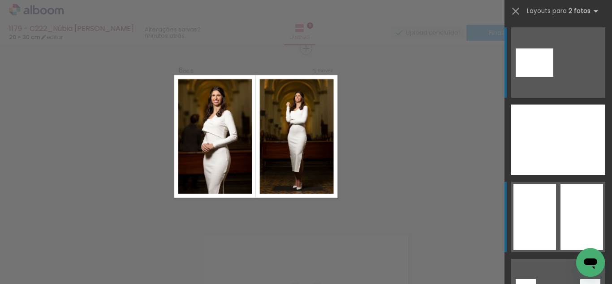
click at [557, 216] on quentale-layouter at bounding box center [558, 216] width 94 height 70
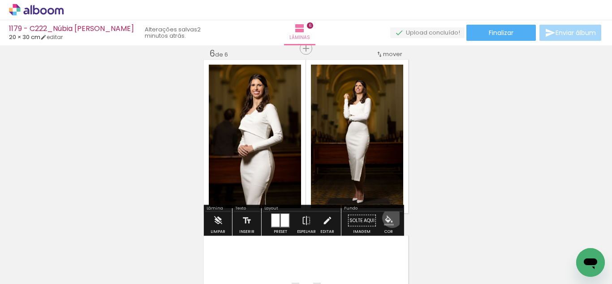
click at [388, 219] on iron-icon "color picker" at bounding box center [389, 221] width 10 height 10
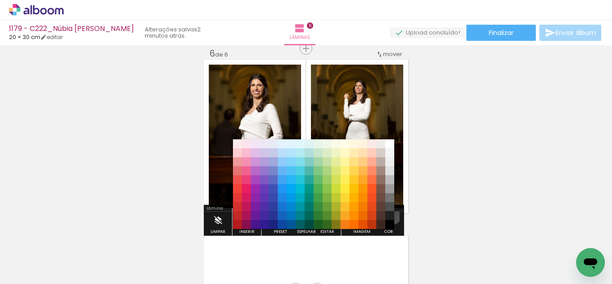
click at [389, 216] on paper-item "#212121" at bounding box center [389, 215] width 9 height 9
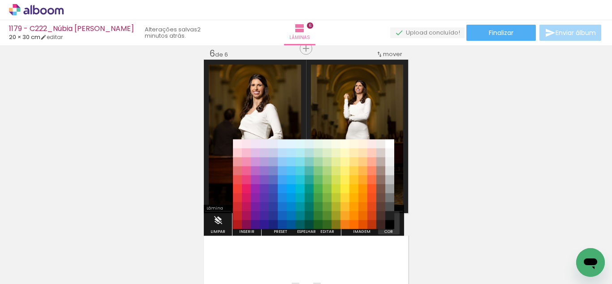
click at [388, 220] on iron-icon "color picker" at bounding box center [389, 221] width 10 height 10
click at [391, 224] on paper-item "#000000" at bounding box center [389, 224] width 9 height 9
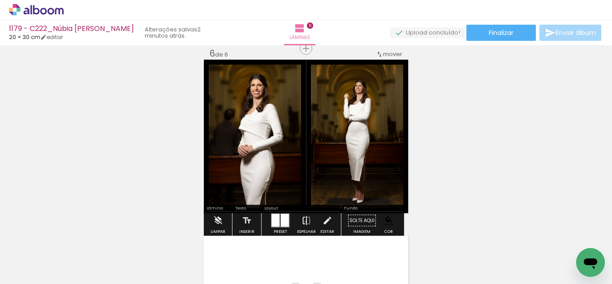
click at [303, 221] on iron-icon at bounding box center [307, 220] width 10 height 18
